Goal: Task Accomplishment & Management: Manage account settings

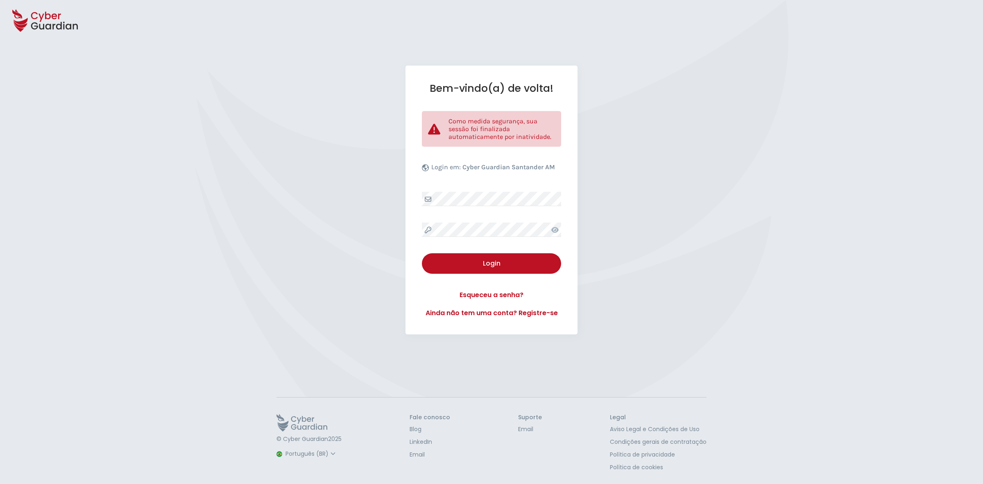
select select "Português (BR)"
click at [497, 264] on div "Login" at bounding box center [491, 264] width 127 height 10
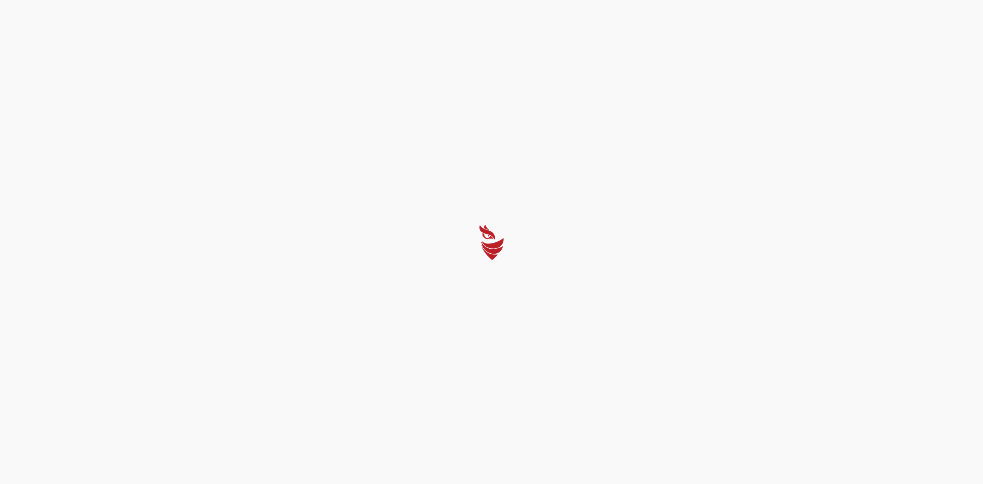
select select "Português (BR)"
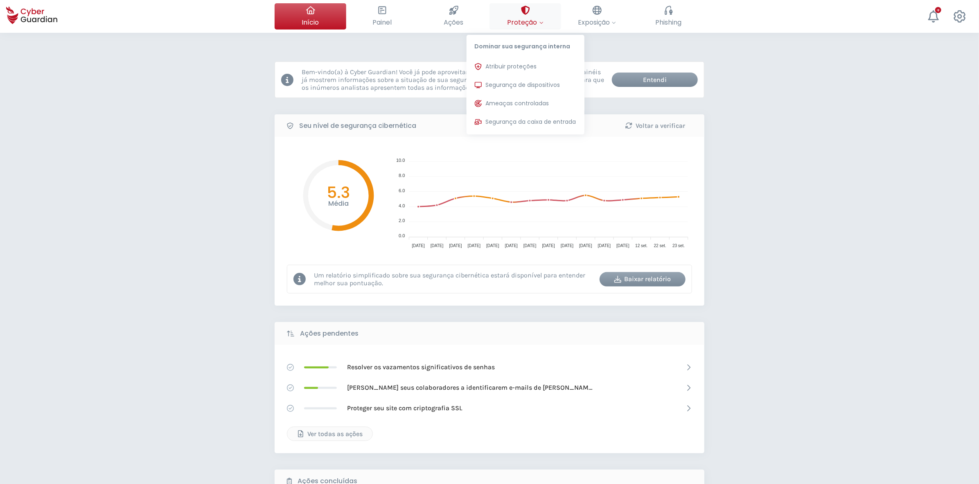
click at [533, 93] on div "Atribuir proteções Atribua licenças de proteção para que possam ser instaladas …" at bounding box center [526, 94] width 118 height 80
click at [537, 79] on button "Segurança de dispositivos Proteções instaladas nos dispositivos de sua organiza…" at bounding box center [526, 85] width 118 height 16
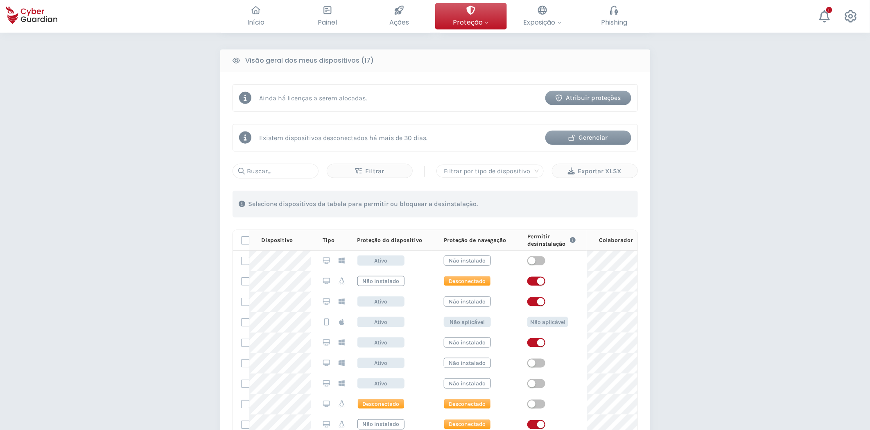
scroll to position [364, 0]
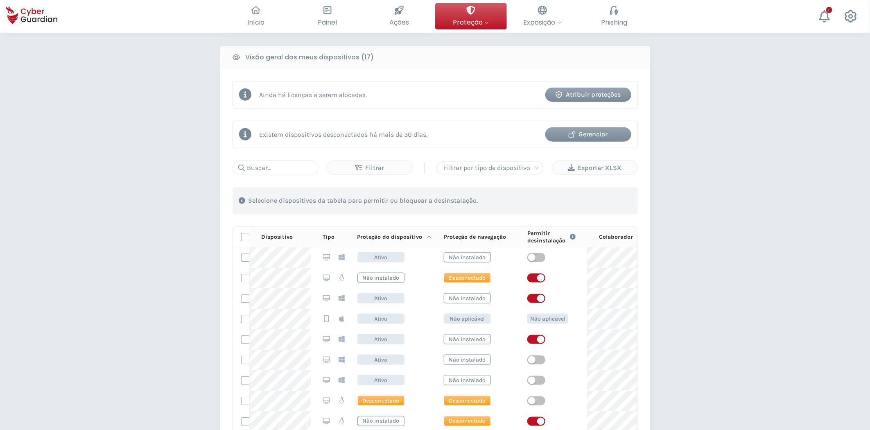
click at [420, 238] on p "Proteção do dispositivo" at bounding box center [389, 236] width 65 height 7
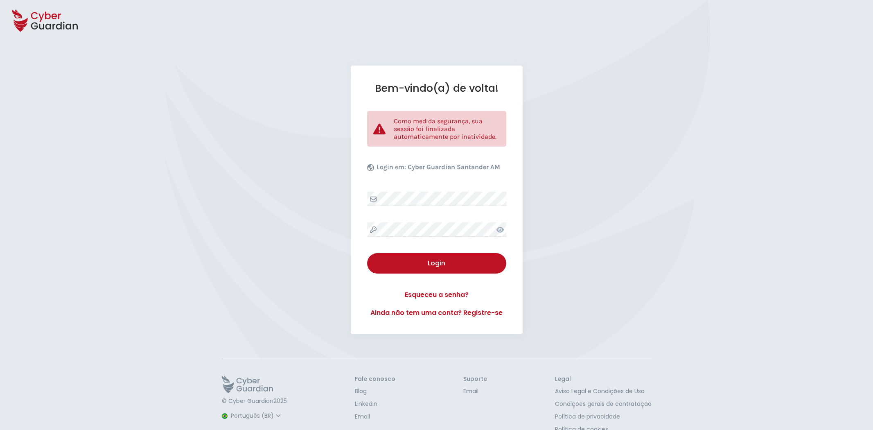
select select "Português (BR)"
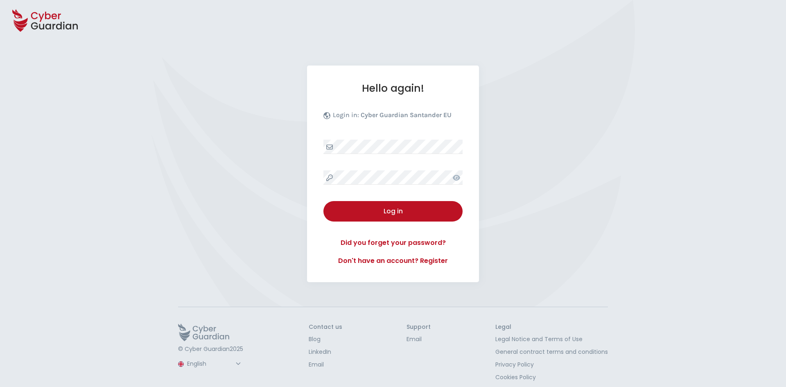
select select "English"
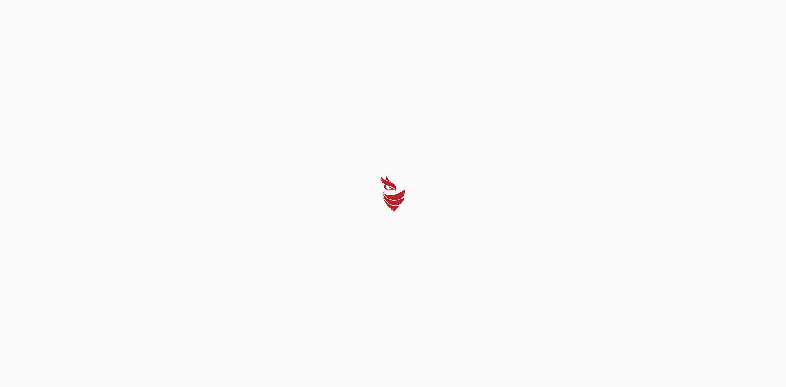
select select "Português (BR)"
